Goal: Entertainment & Leisure: Consume media (video, audio)

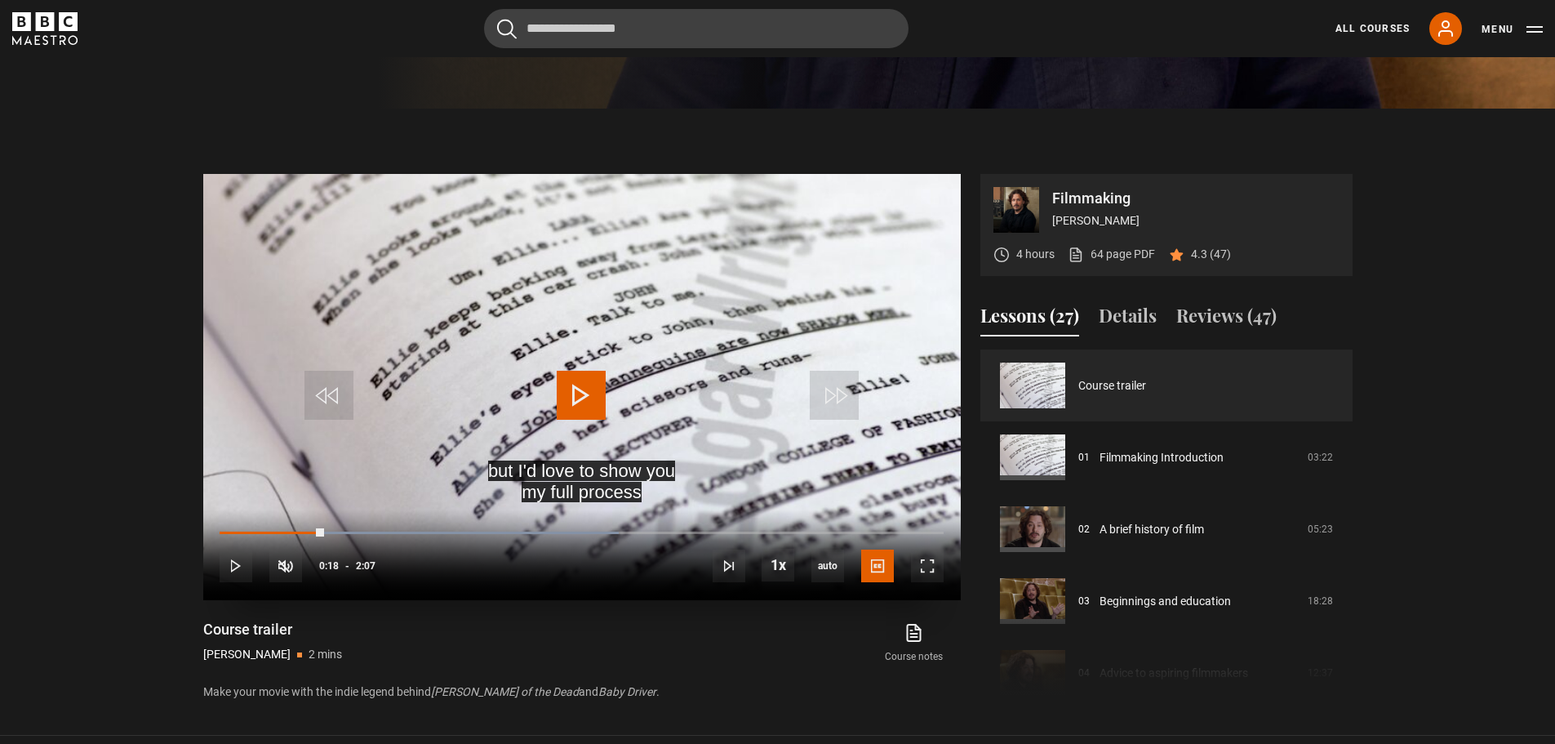
click at [589, 405] on span "Video Player" at bounding box center [581, 395] width 49 height 49
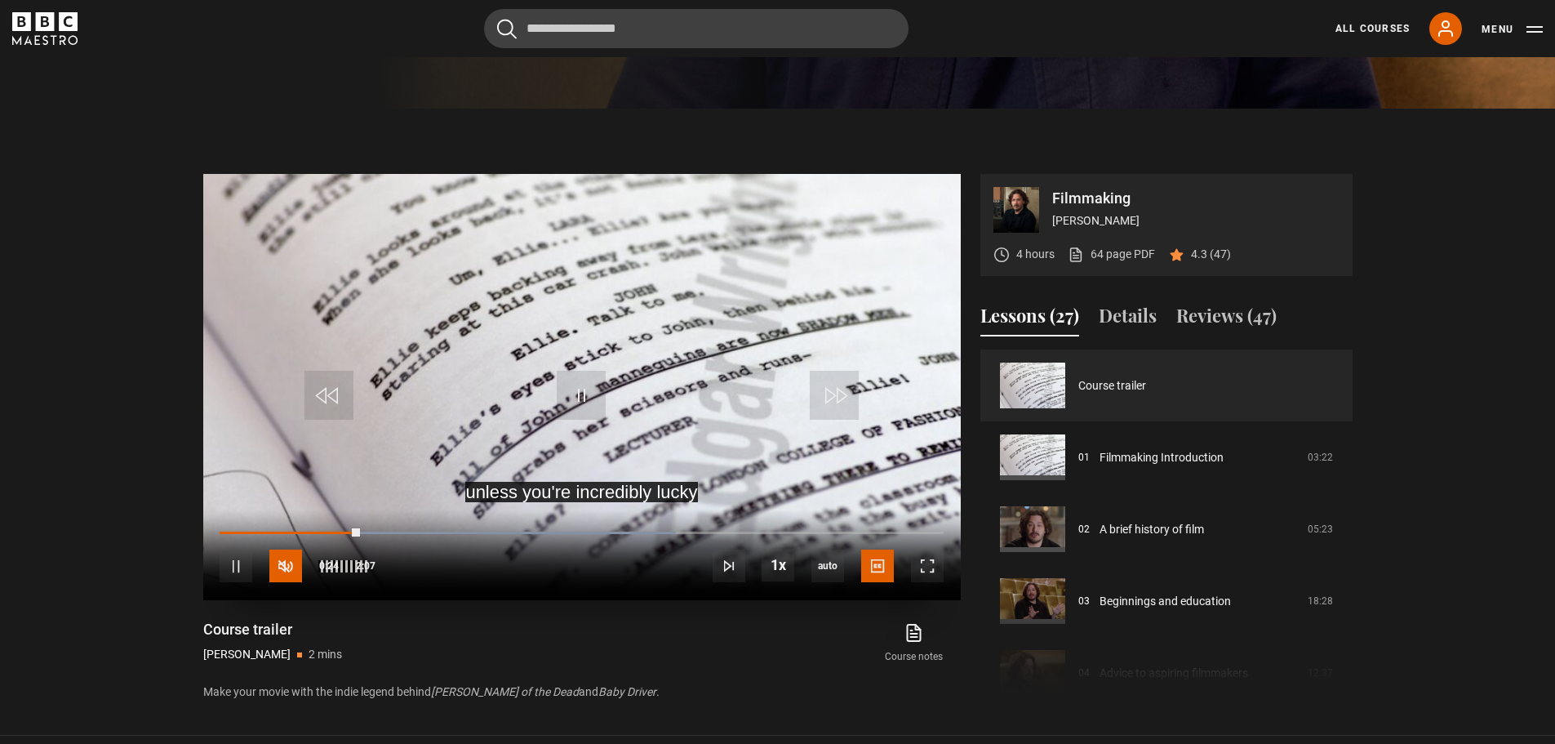
click at [285, 569] on span "Video Player" at bounding box center [285, 565] width 33 height 33
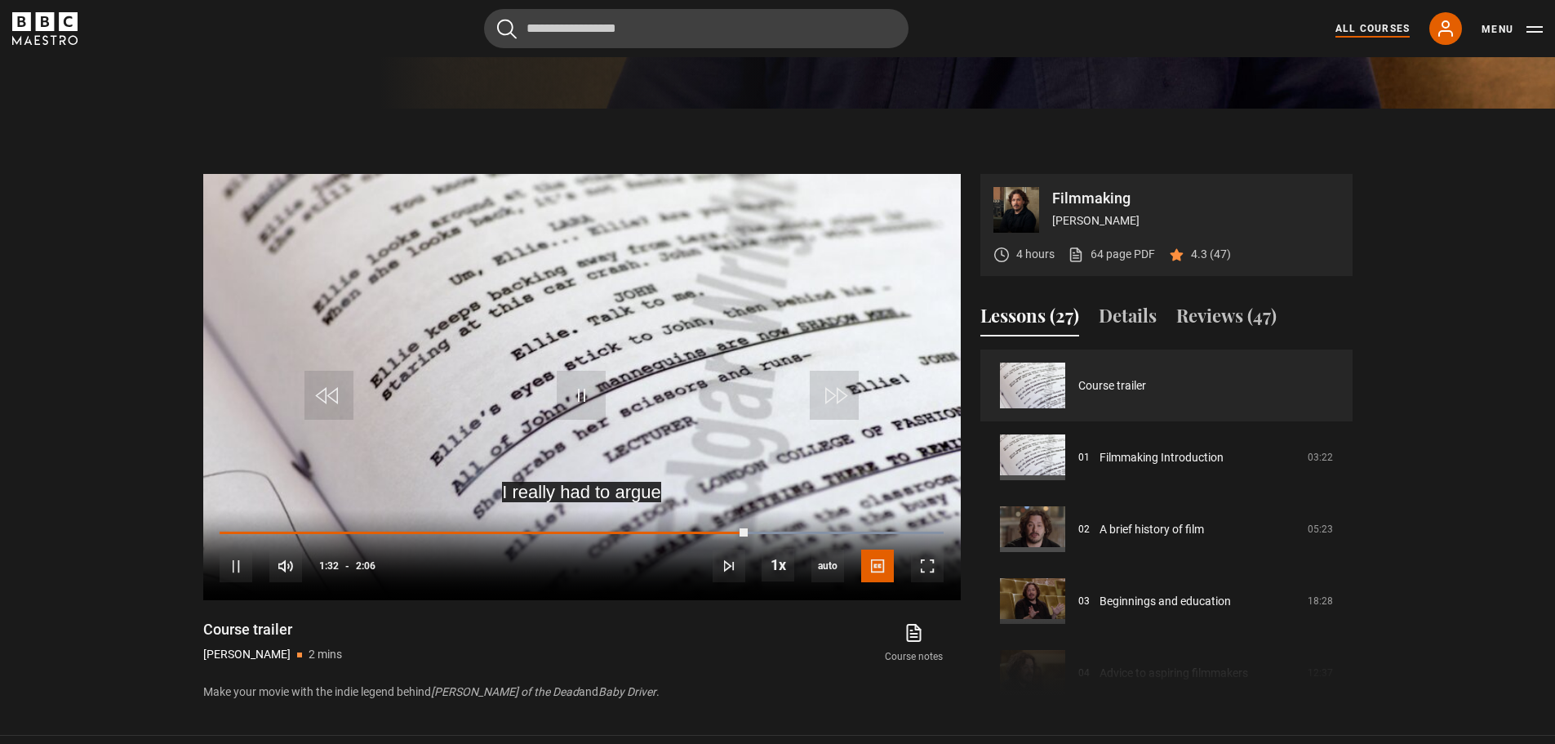
click at [1368, 33] on link "All Courses" at bounding box center [1373, 28] width 74 height 15
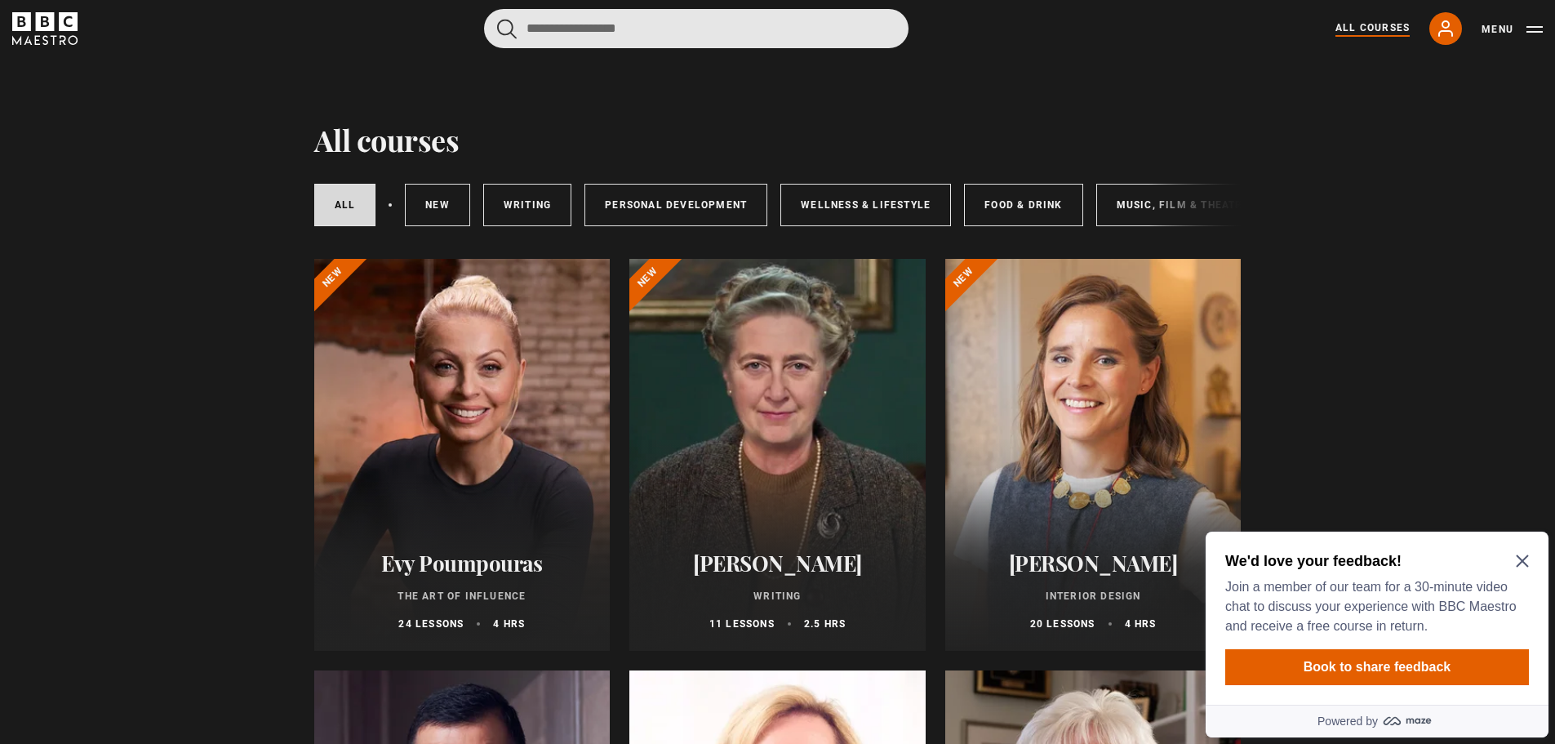
click at [665, 29] on input "Search" at bounding box center [696, 28] width 425 height 39
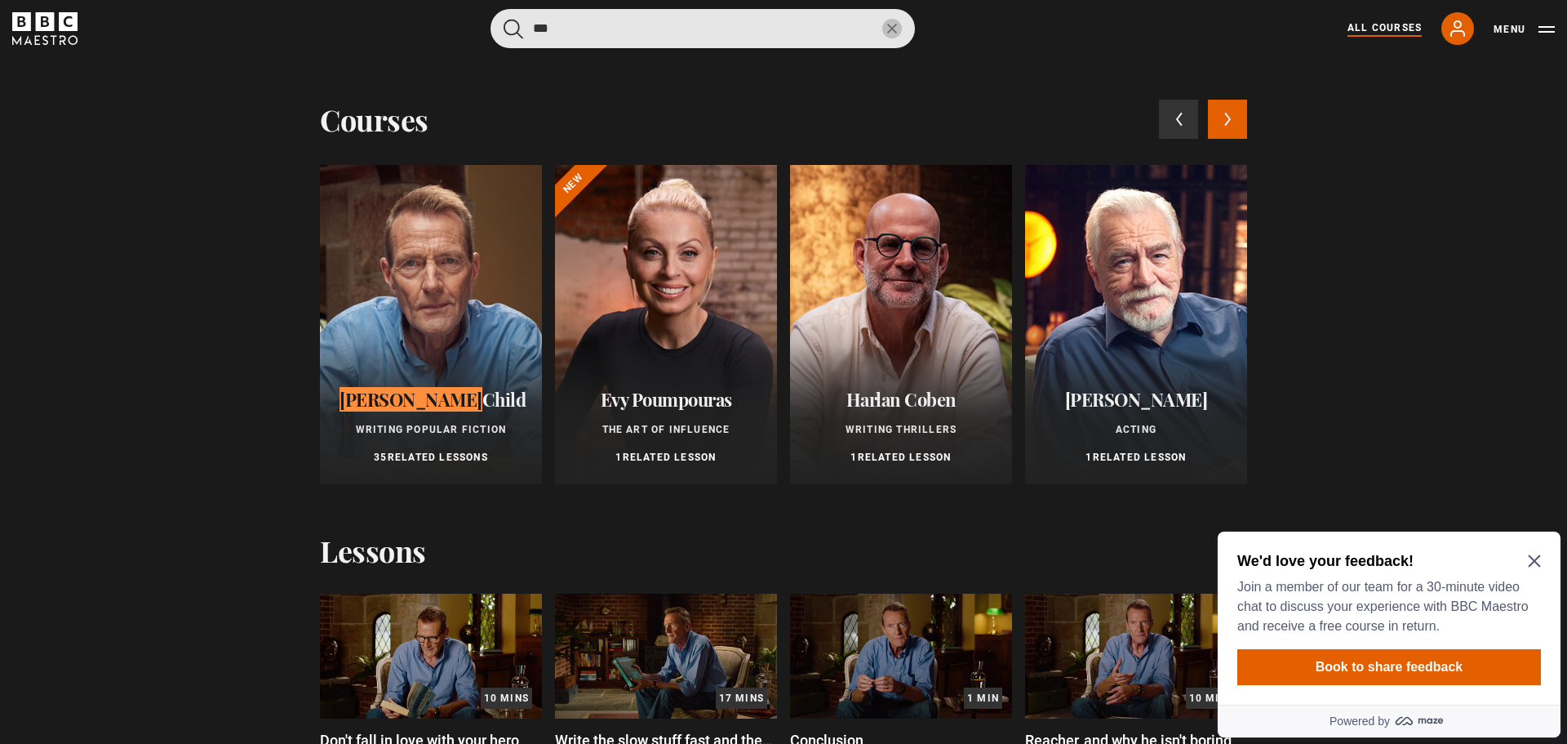
type input "***"
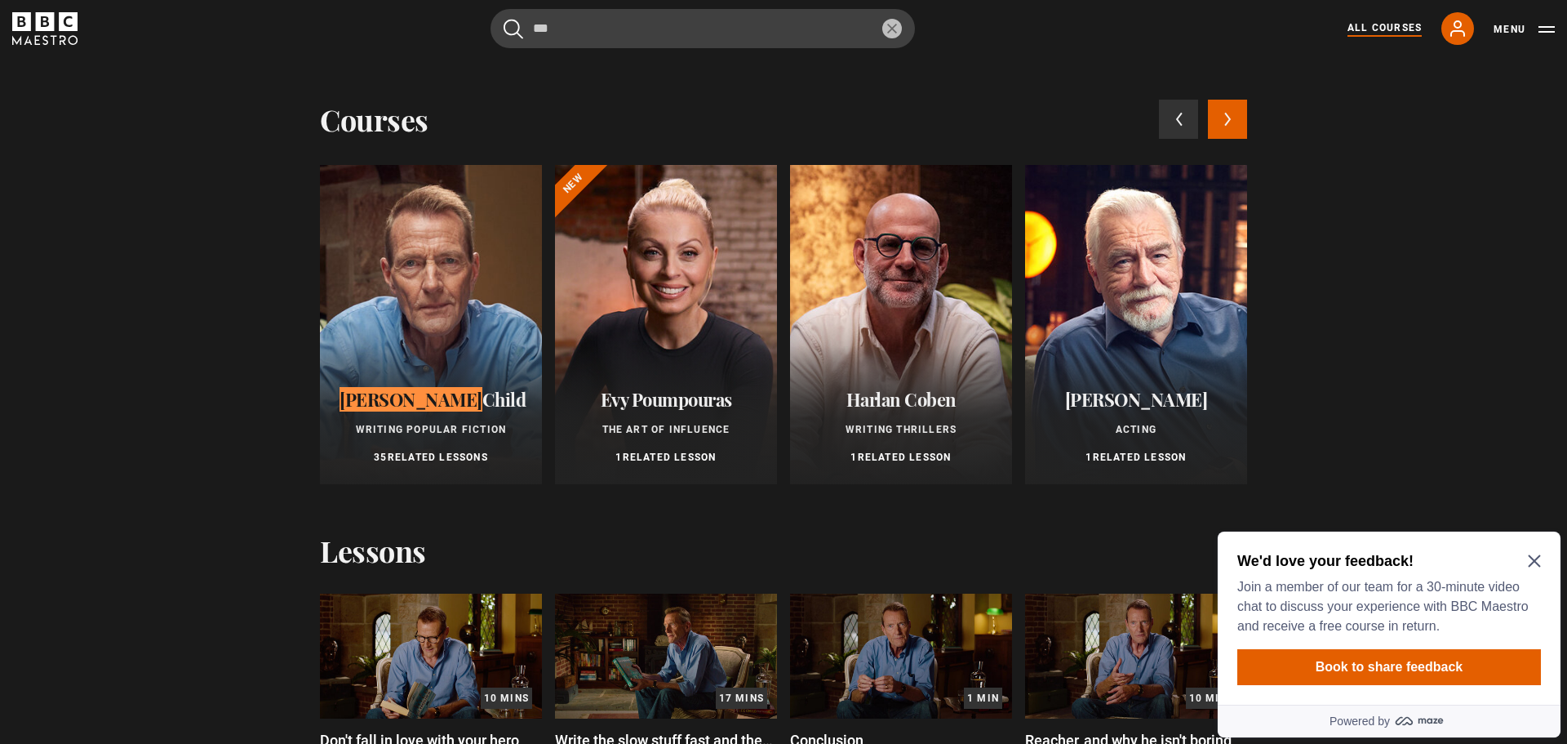
click at [383, 311] on div at bounding box center [431, 324] width 222 height 319
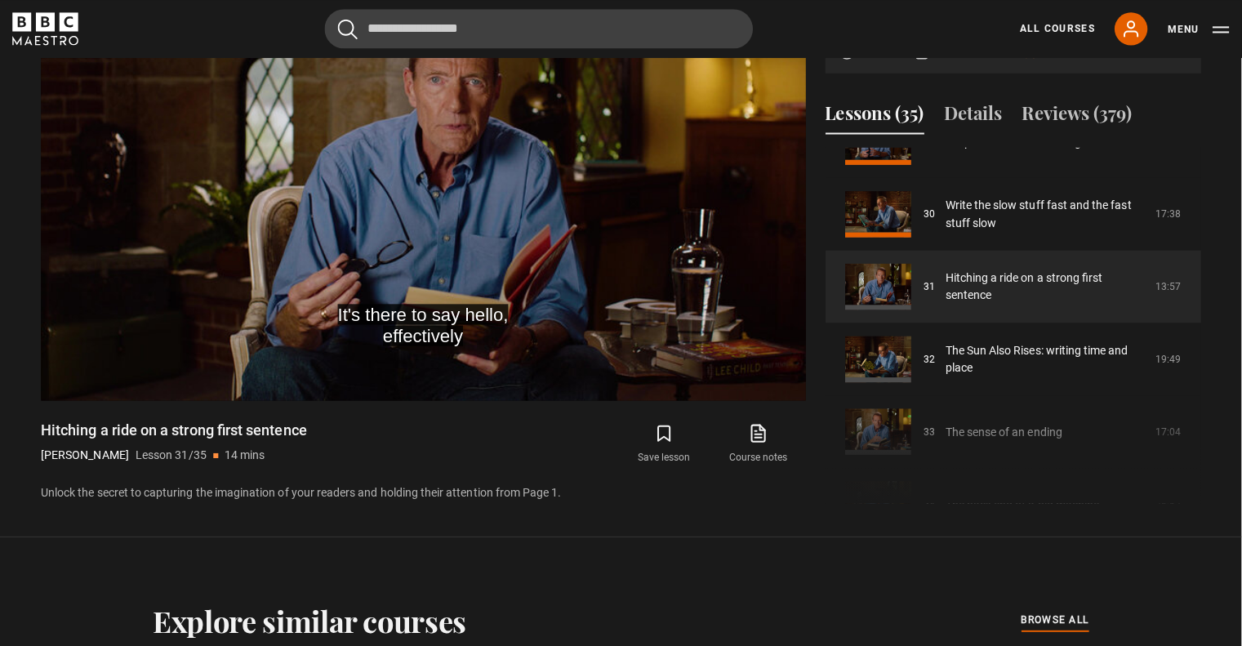
scroll to position [2125, 0]
